Goal: Transaction & Acquisition: Purchase product/service

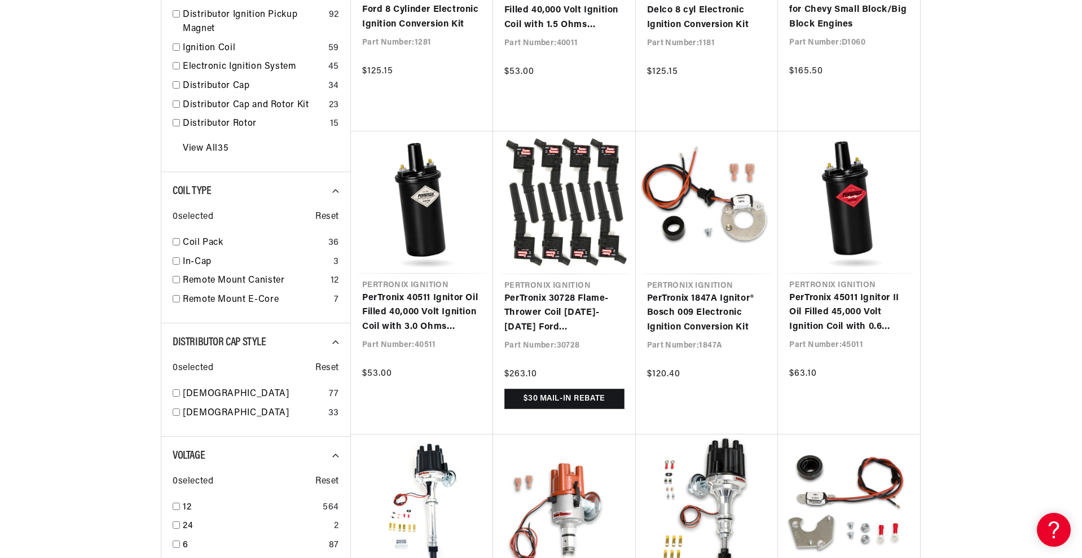
scroll to position [635, 0]
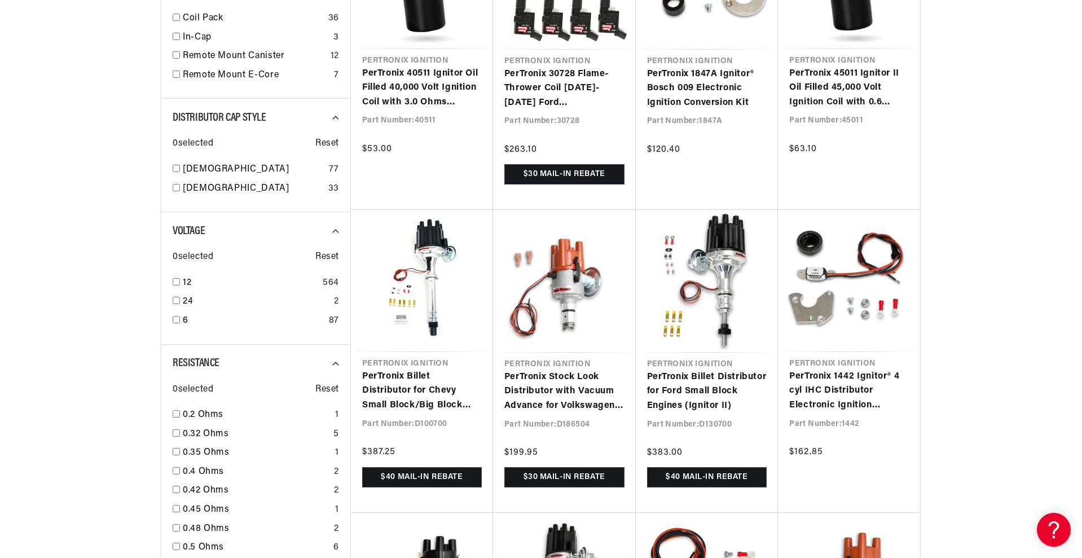
scroll to position [1058, 0]
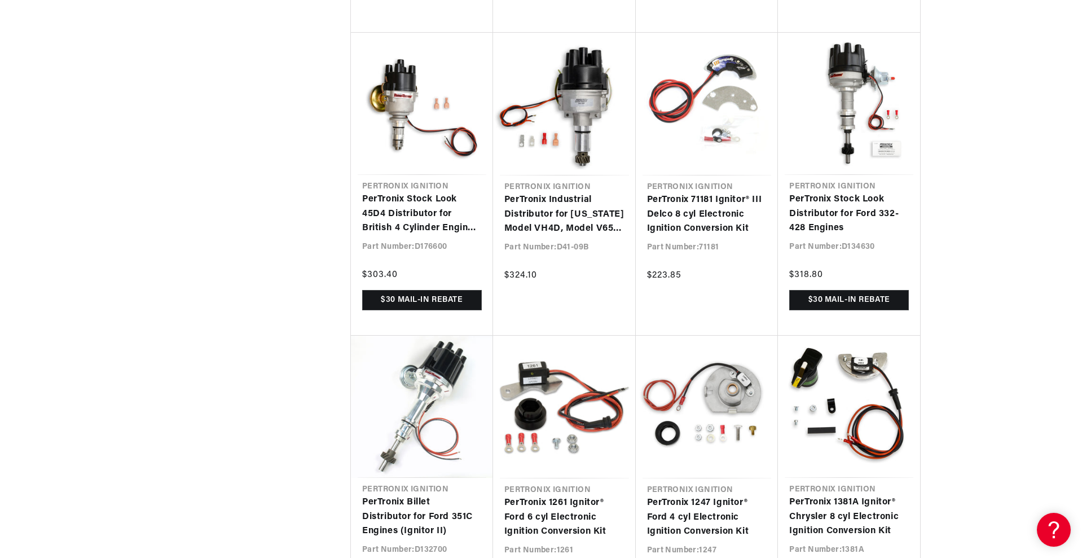
scroll to position [0, 689]
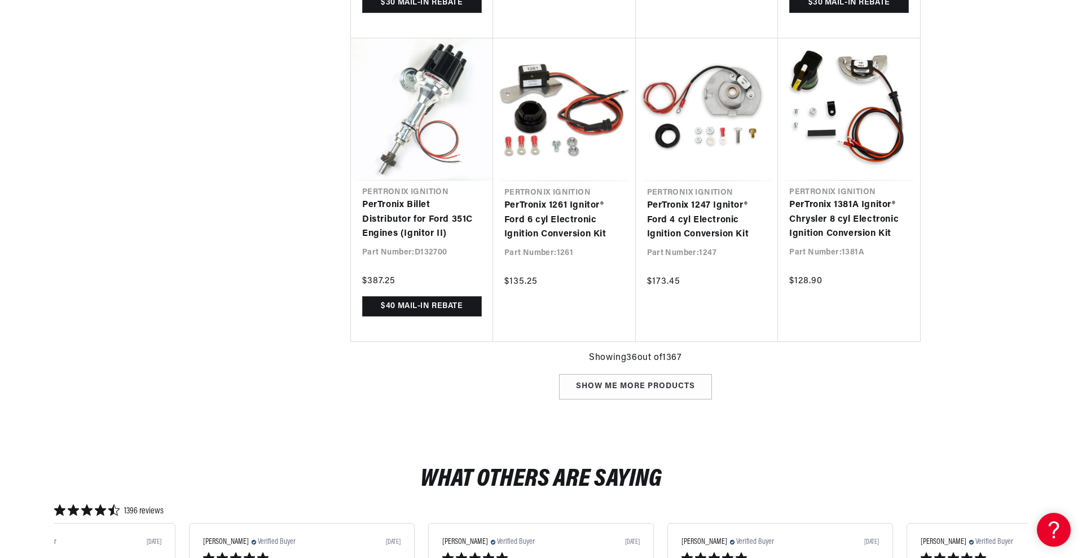
scroll to position [0, 705]
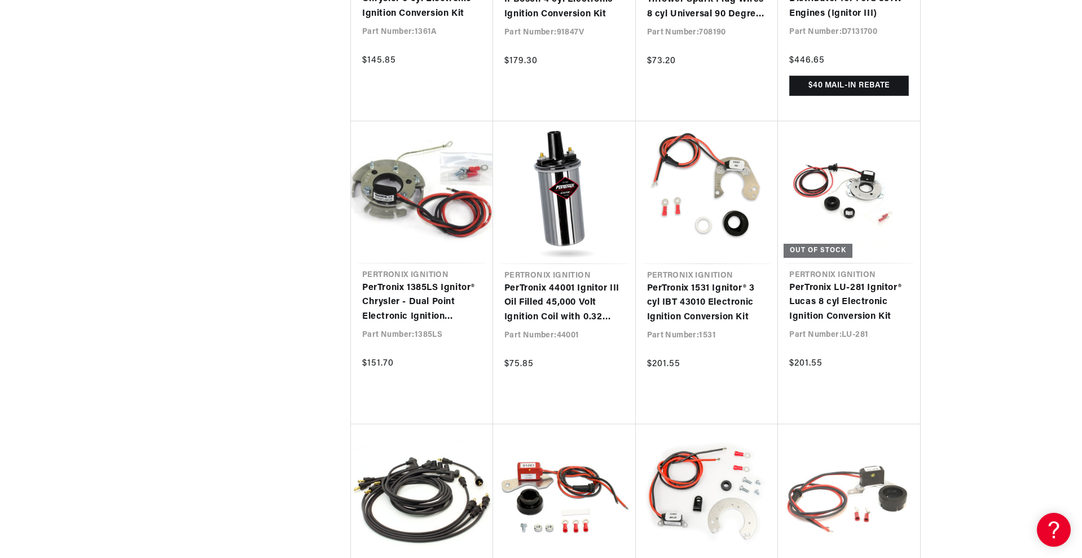
scroll to position [0, 1409]
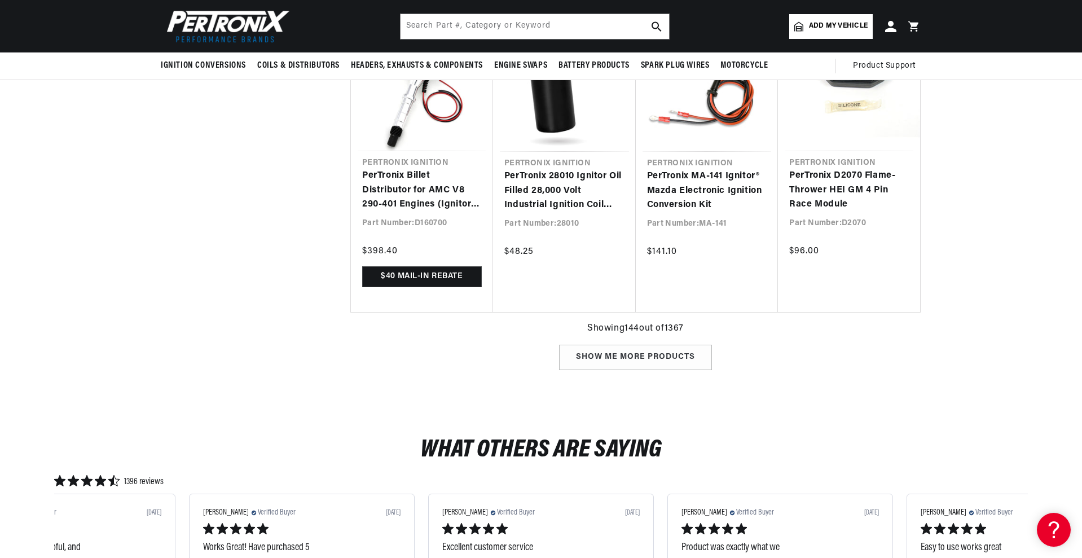
scroll to position [10774, 0]
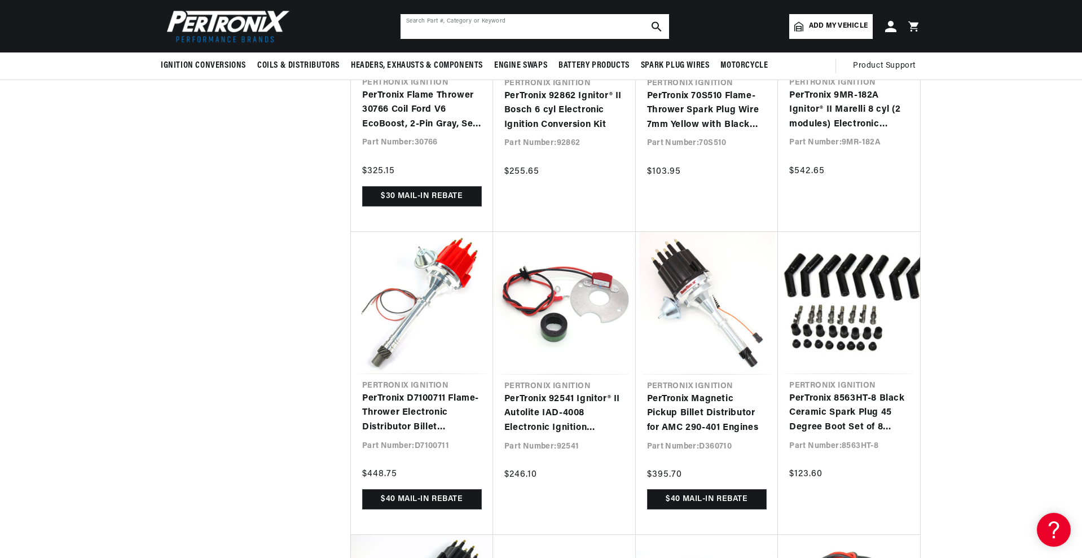
click at [504, 24] on input "text" at bounding box center [535, 26] width 269 height 25
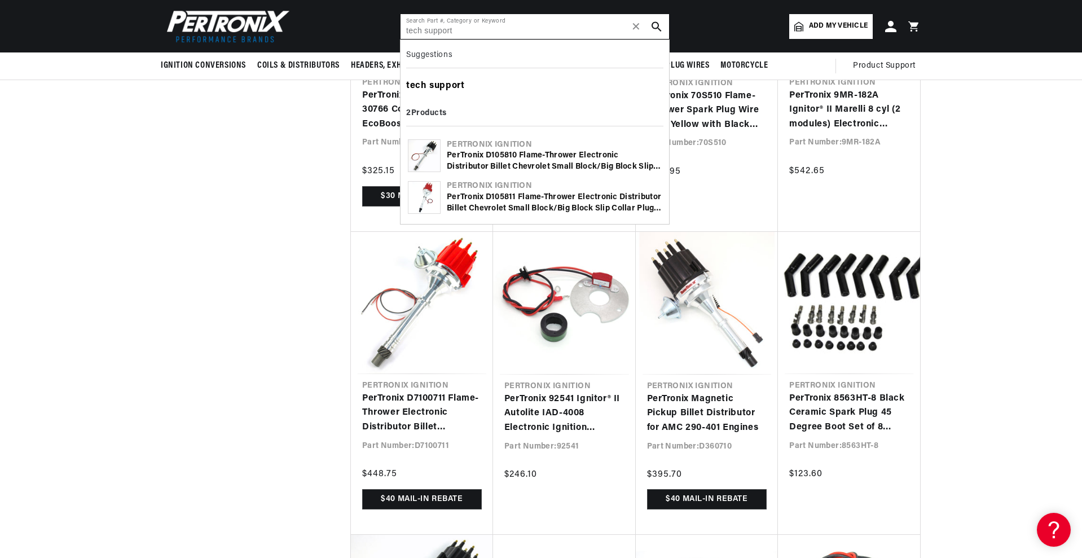
type input "tech support"
click at [441, 86] on b "support" at bounding box center [446, 85] width 35 height 9
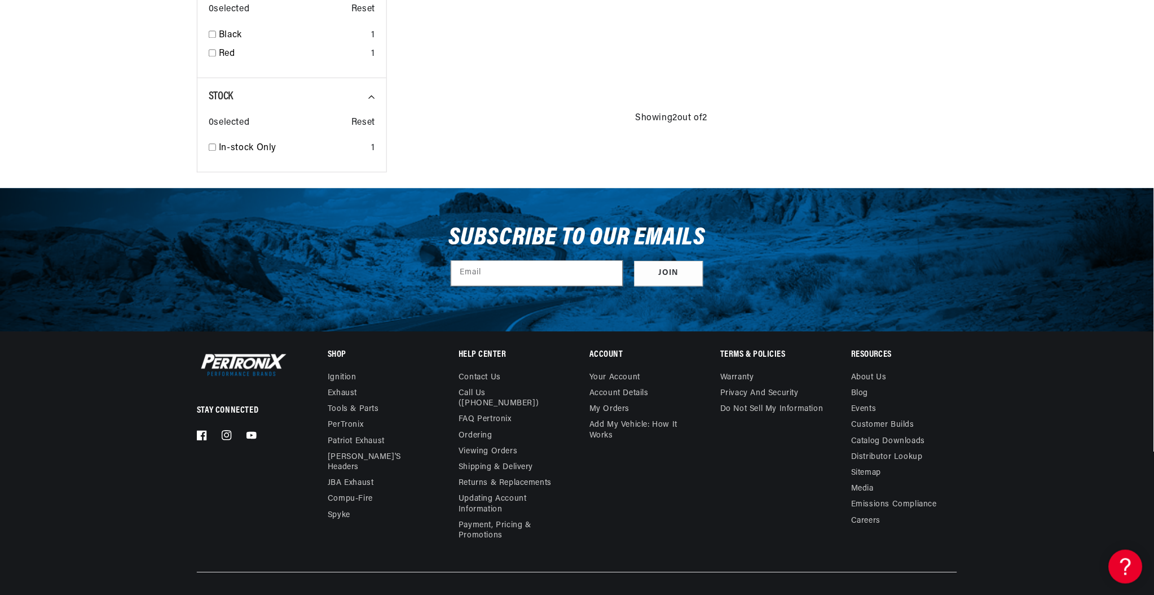
scroll to position [0, 1409]
click at [744, 547] on div "Stay Connected Facebook Instagram YouTube Shop Ignition Exhaust" at bounding box center [577, 461] width 817 height 221
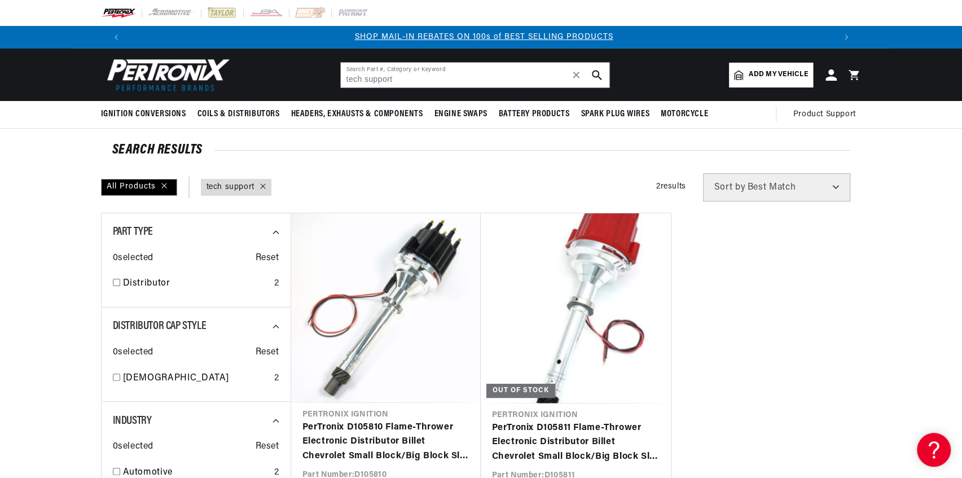
scroll to position [0, 704]
click at [466, 69] on input "tech support" at bounding box center [475, 75] width 269 height 25
type input "t"
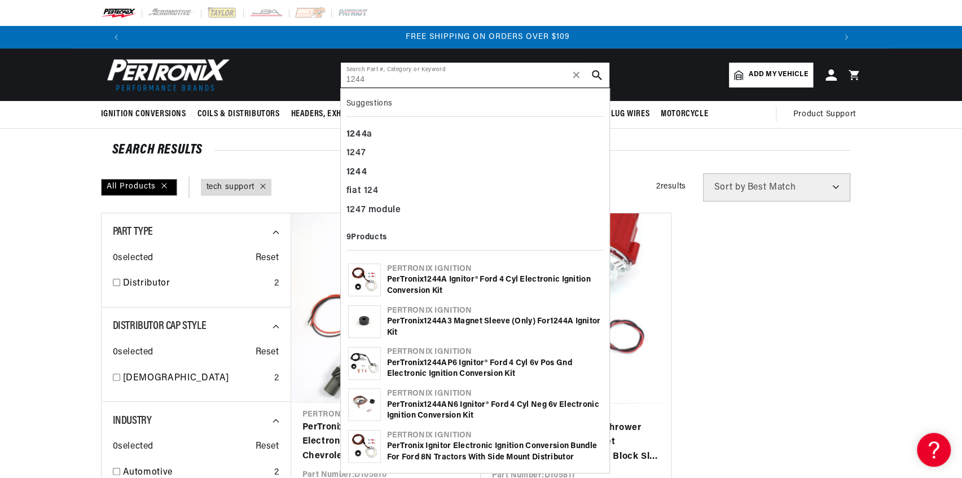
scroll to position [0, 1409]
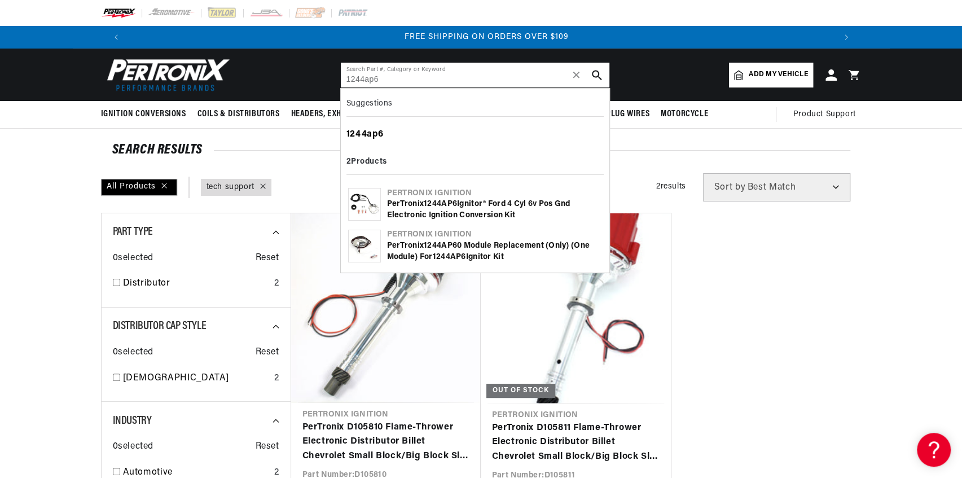
type input "1244ap6"
click at [358, 132] on b "1244ap6" at bounding box center [364, 134] width 37 height 9
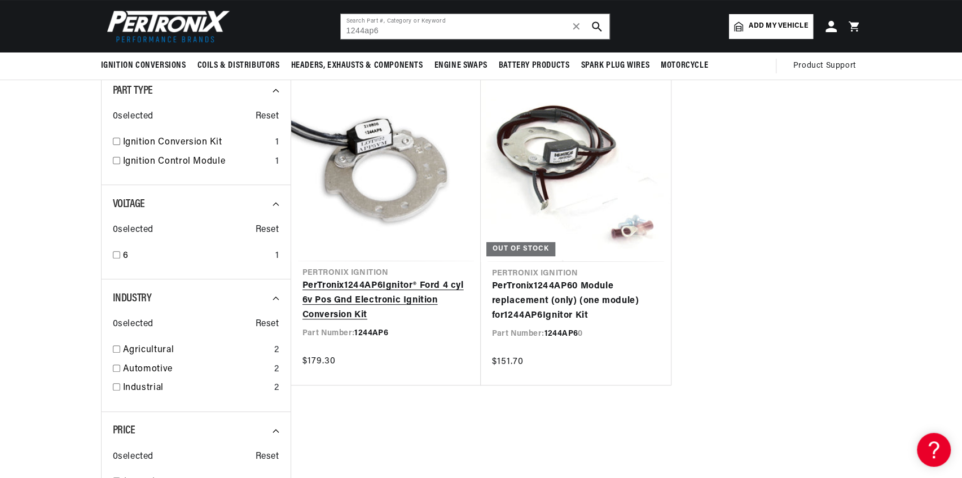
scroll to position [0, 704]
click at [362, 301] on link "PerTronix 1244AP6 Ignitor® Ford 4 cyl 6v Pos Gnd Electronic Ignition Conversion…" at bounding box center [385, 300] width 167 height 43
click at [373, 322] on link "PerTronix 1244AP6 Ignitor® Ford 4 cyl 6v Pos Gnd Electronic Ignition Conversion…" at bounding box center [385, 300] width 167 height 43
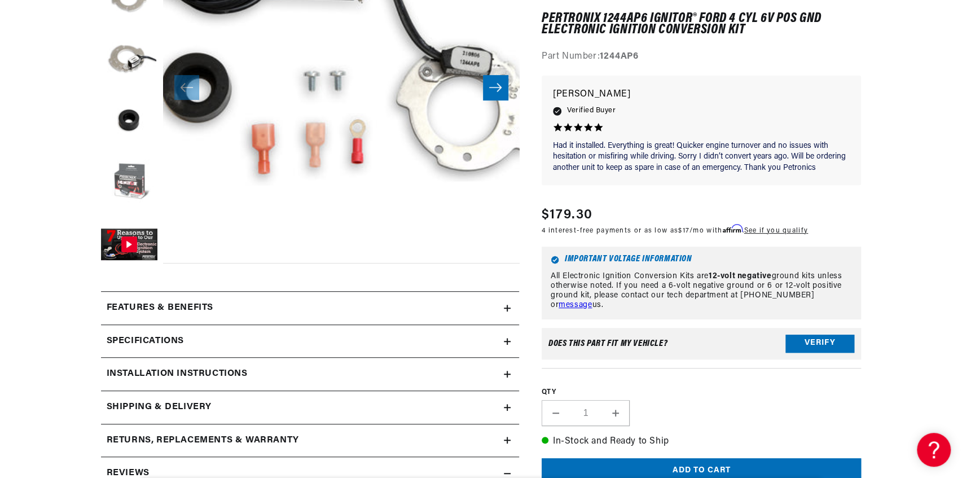
scroll to position [0, 704]
click at [509, 335] on summary "Specifications" at bounding box center [310, 341] width 418 height 33
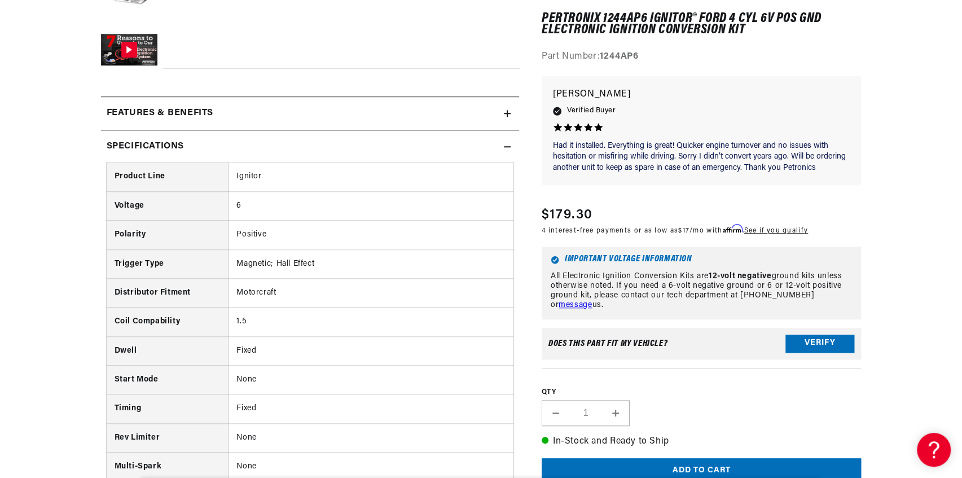
scroll to position [526, 0]
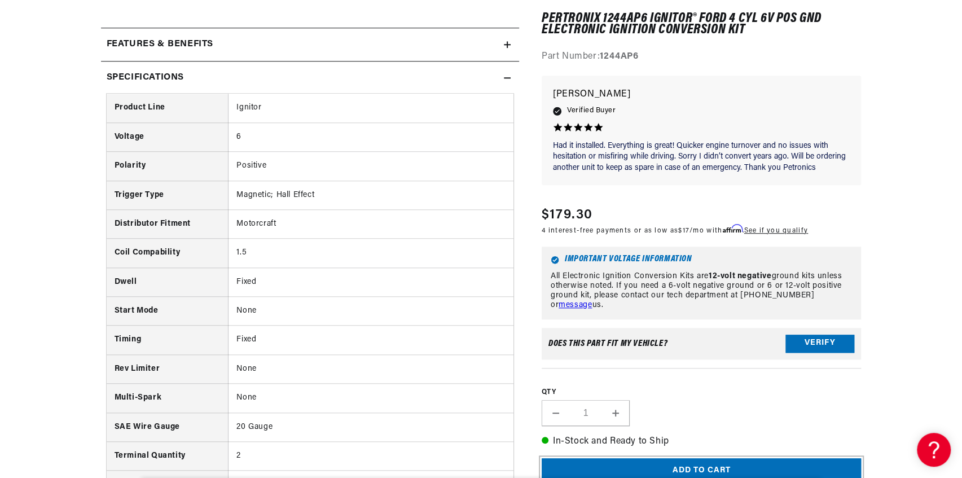
click at [716, 466] on button "Add to cart" at bounding box center [702, 470] width 320 height 25
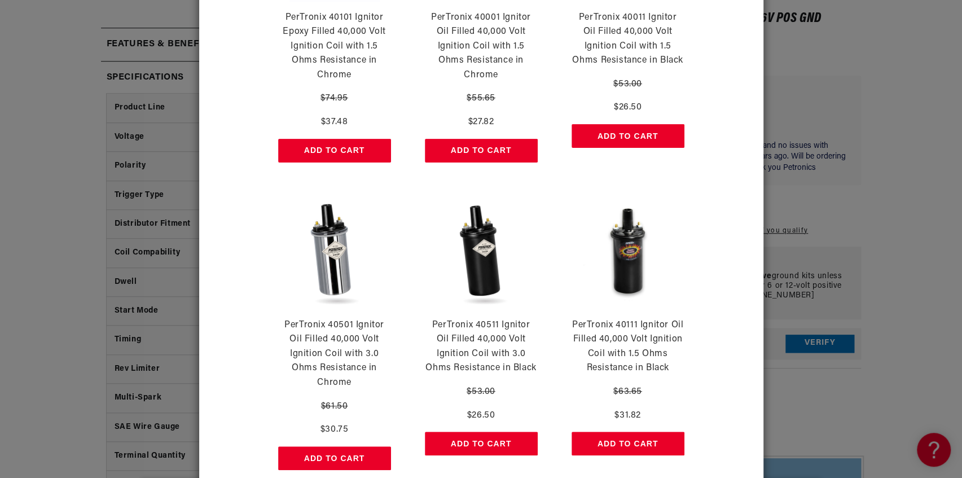
scroll to position [0, 0]
click at [633, 438] on button "Add to Cart" at bounding box center [627, 444] width 113 height 24
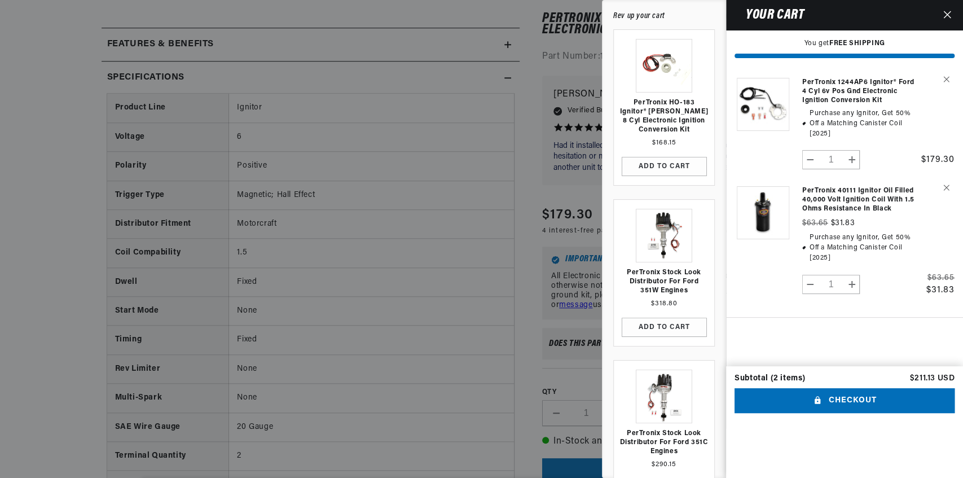
scroll to position [0, 1409]
click at [845, 413] on button "Checkout" at bounding box center [844, 400] width 220 height 25
